Goal: Task Accomplishment & Management: Manage account settings

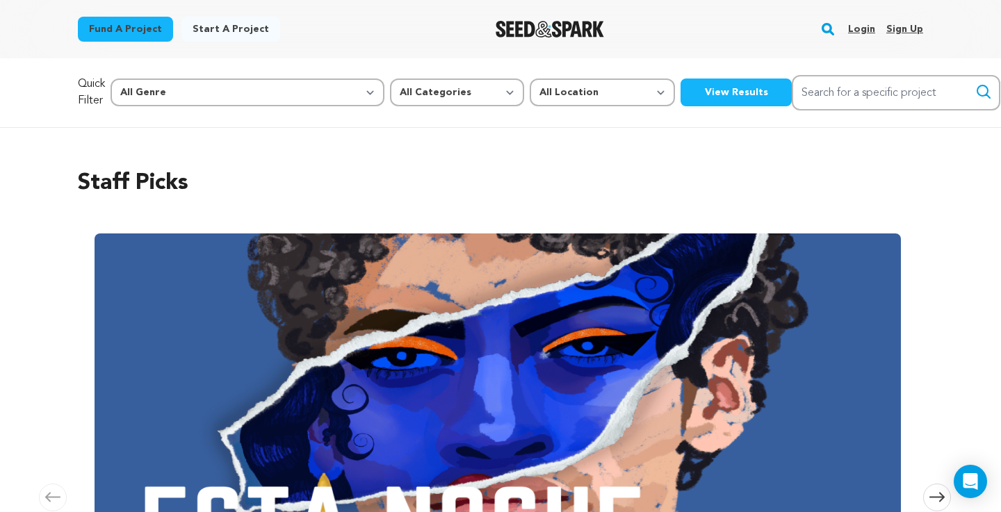
click at [861, 28] on link "Login" at bounding box center [861, 29] width 27 height 22
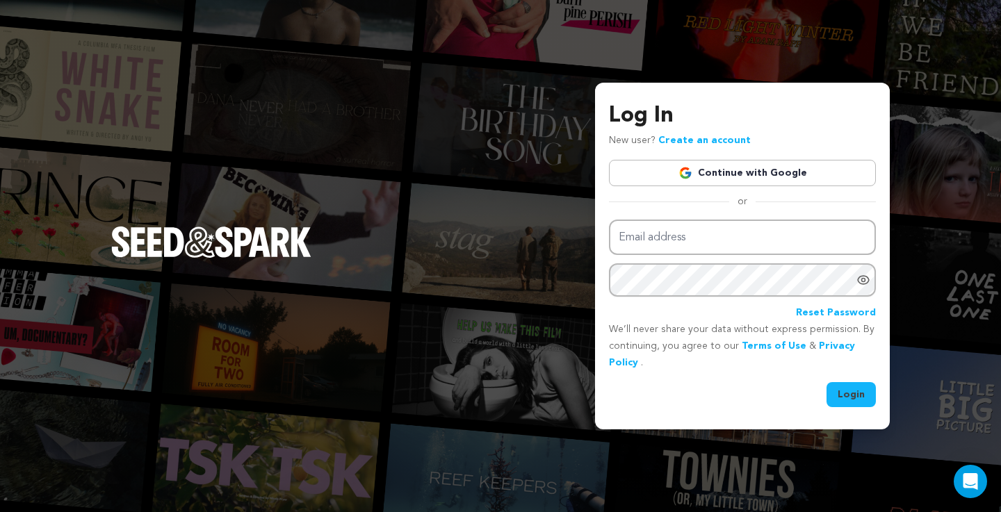
click at [732, 181] on link "Continue with Google" at bounding box center [742, 173] width 267 height 26
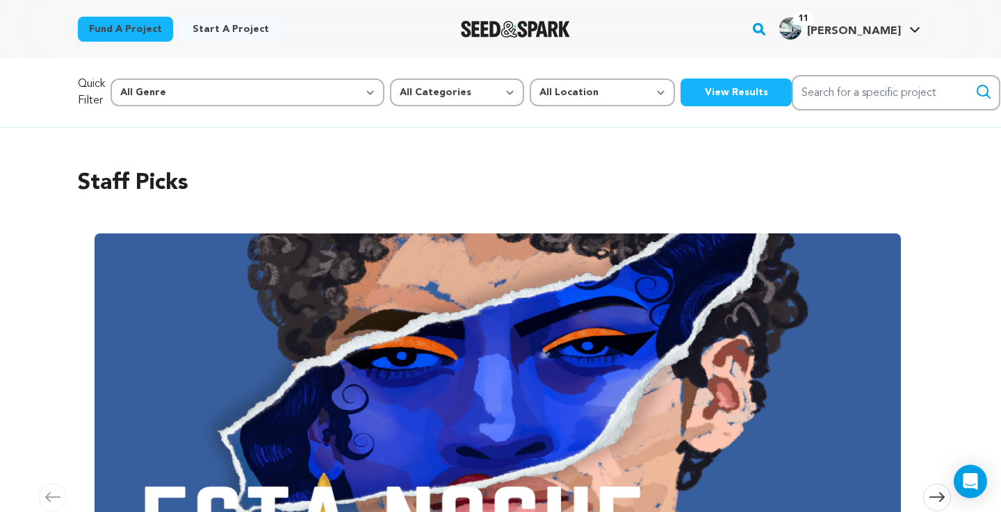
scroll to position [0, 422]
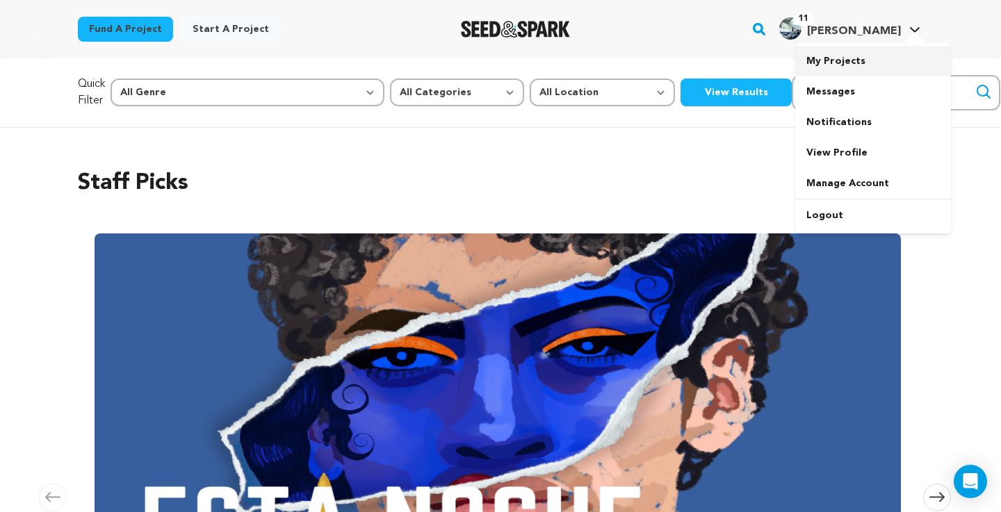
click at [841, 69] on link "My Projects" at bounding box center [873, 61] width 156 height 31
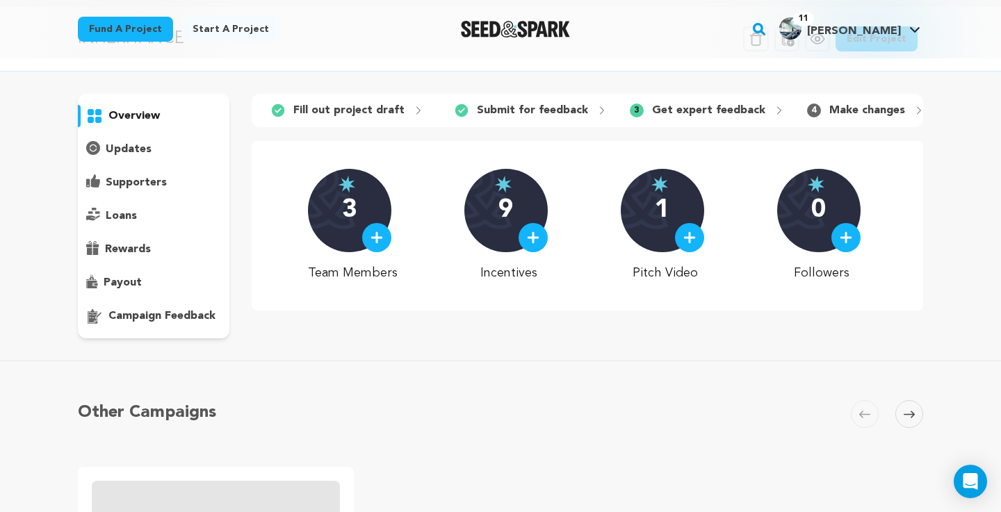
scroll to position [52, 0]
click at [151, 314] on p "campaign feedback" at bounding box center [161, 315] width 107 height 17
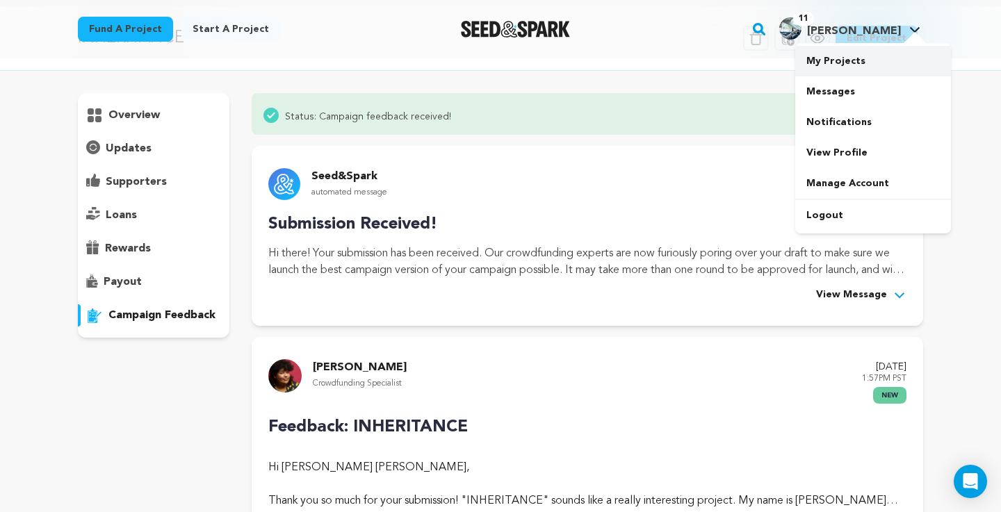
click at [862, 65] on link "My Projects" at bounding box center [873, 61] width 156 height 31
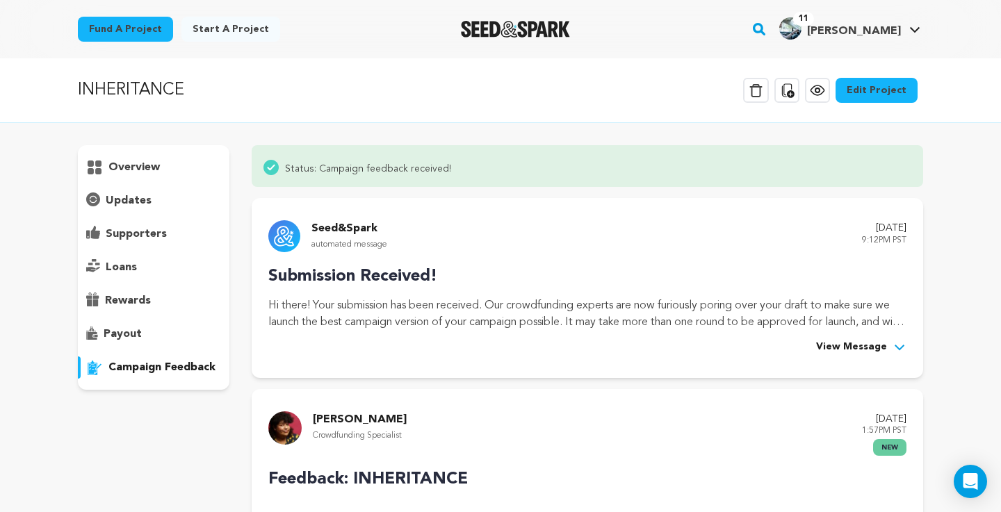
click at [118, 169] on p "overview" at bounding box center [133, 167] width 51 height 17
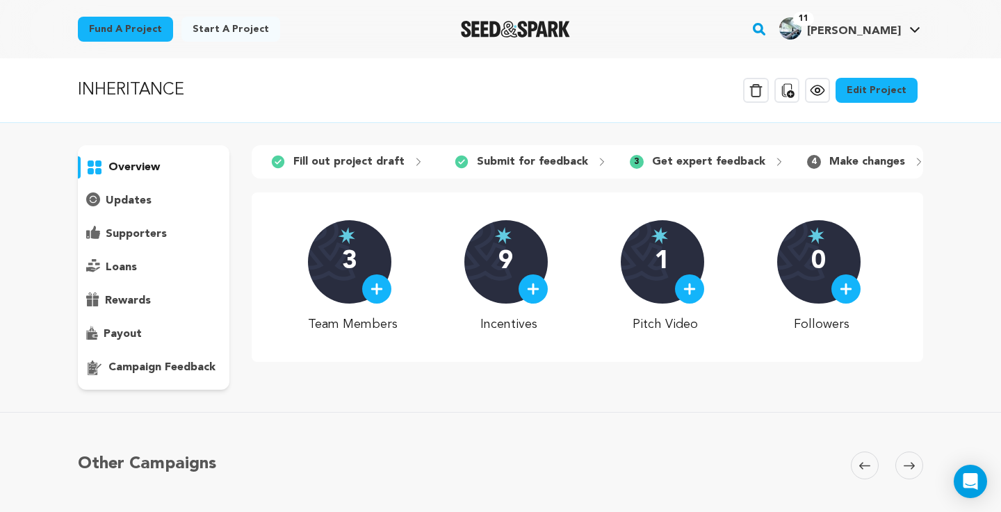
click at [167, 233] on div "supporters" at bounding box center [153, 234] width 151 height 22
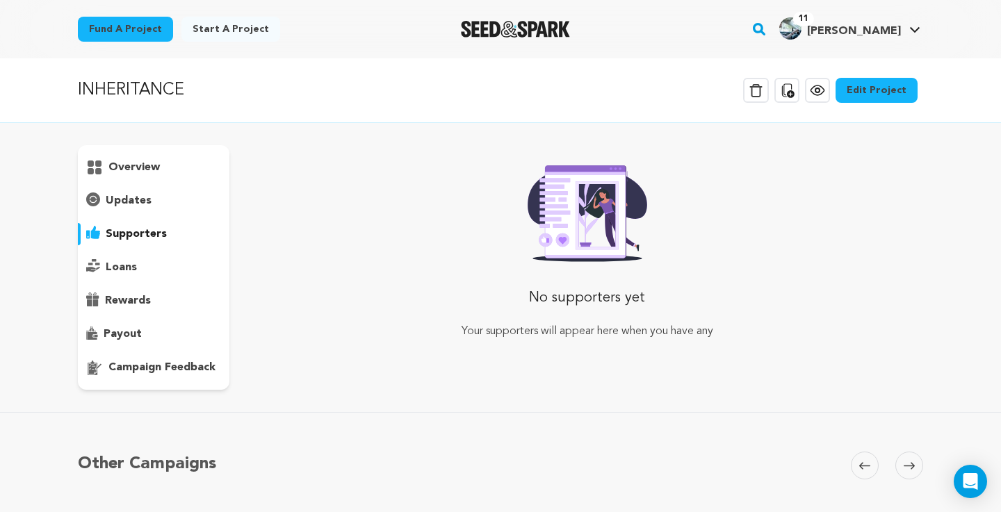
click at [160, 272] on div "loans" at bounding box center [153, 267] width 151 height 22
click at [150, 238] on p "supporters" at bounding box center [136, 234] width 61 height 17
click at [150, 215] on div "overview" at bounding box center [153, 267] width 151 height 245
click at [149, 194] on p "updates" at bounding box center [129, 200] width 46 height 17
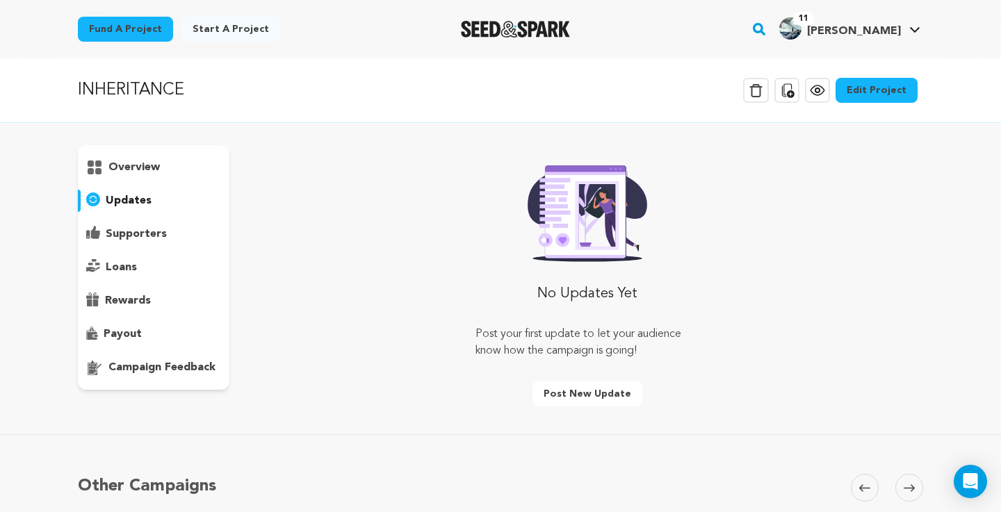
click at [149, 160] on p "overview" at bounding box center [133, 167] width 51 height 17
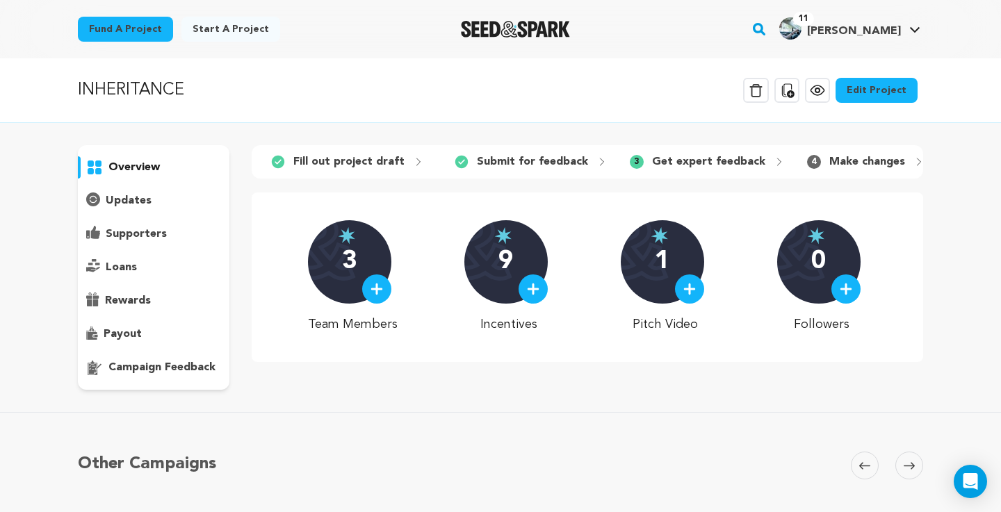
click at [861, 88] on link "Edit Project" at bounding box center [876, 90] width 82 height 25
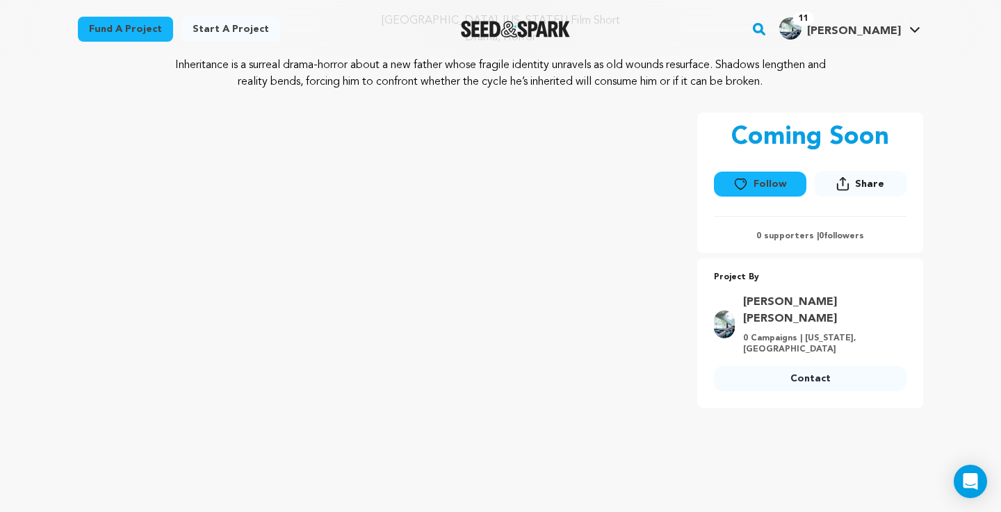
scroll to position [133, 0]
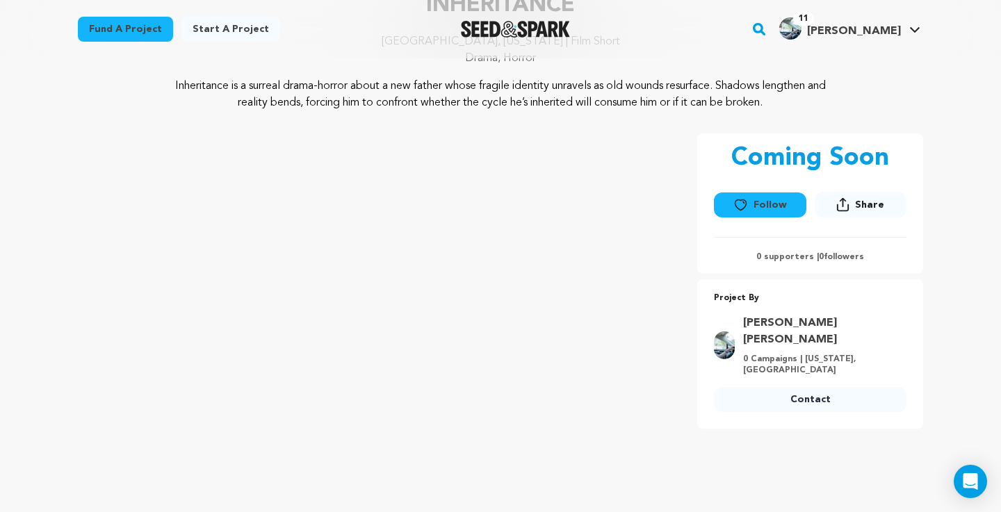
click at [712, 51] on div "Fund a project Start a project Search" at bounding box center [500, 29] width 889 height 58
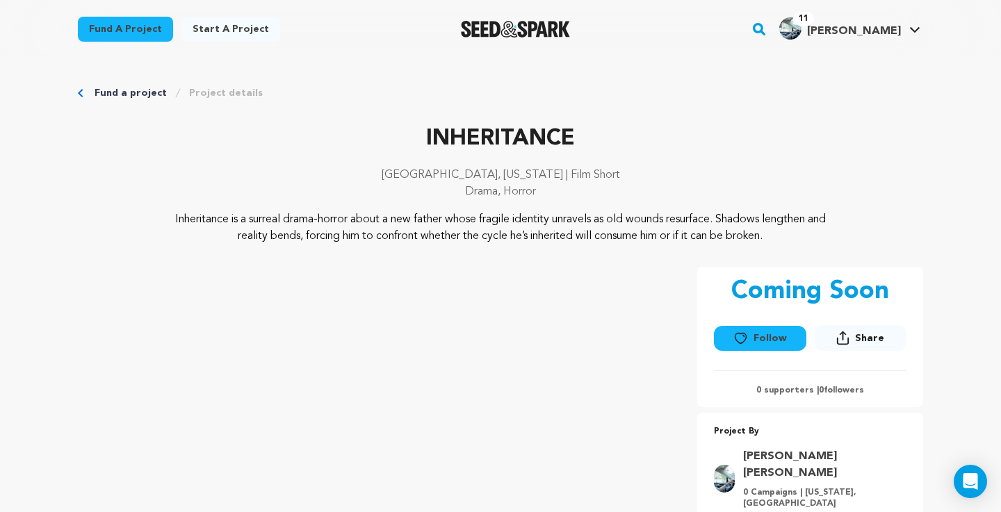
scroll to position [0, 0]
